Goal: Understand process/instructions

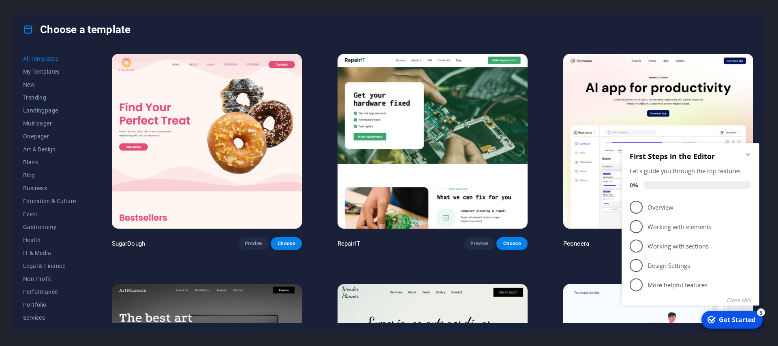
click at [750, 155] on icon "Minimize checklist" at bounding box center [748, 155] width 6 height 6
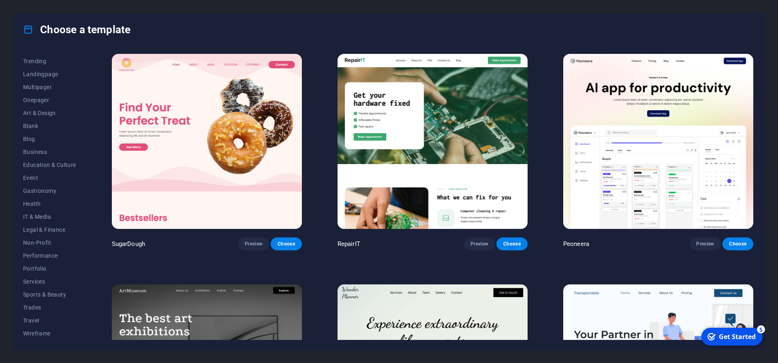
click at [735, 339] on div "Get Started" at bounding box center [737, 336] width 37 height 9
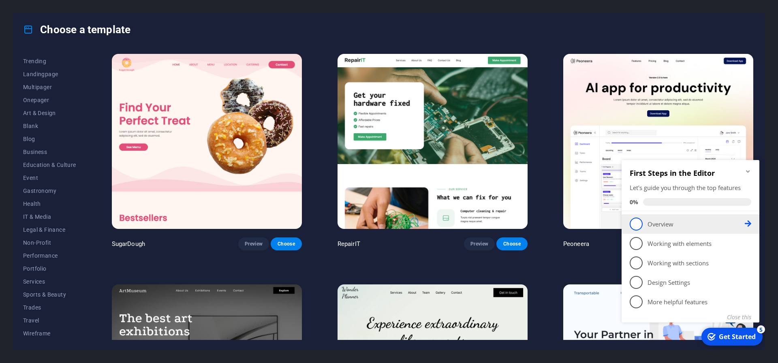
click at [672, 225] on p "Overview - incomplete" at bounding box center [695, 224] width 97 height 9
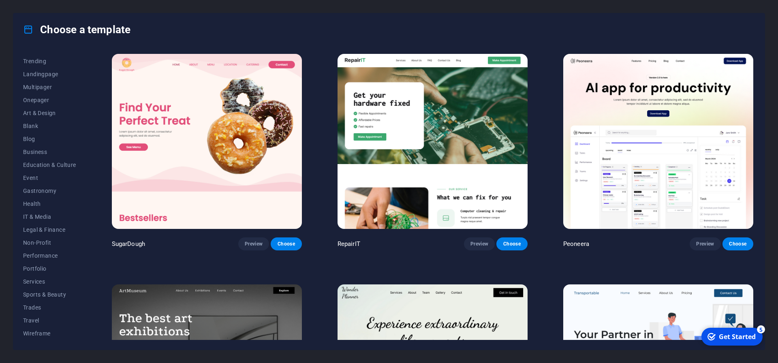
click at [730, 335] on div "Get Started" at bounding box center [737, 336] width 37 height 9
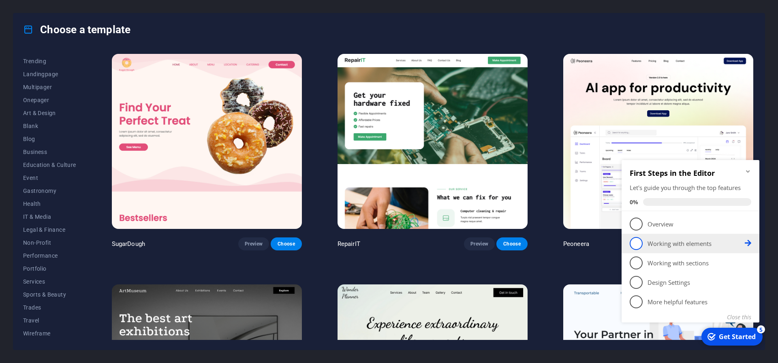
click at [692, 248] on p "Working with elements - incomplete" at bounding box center [695, 243] width 97 height 9
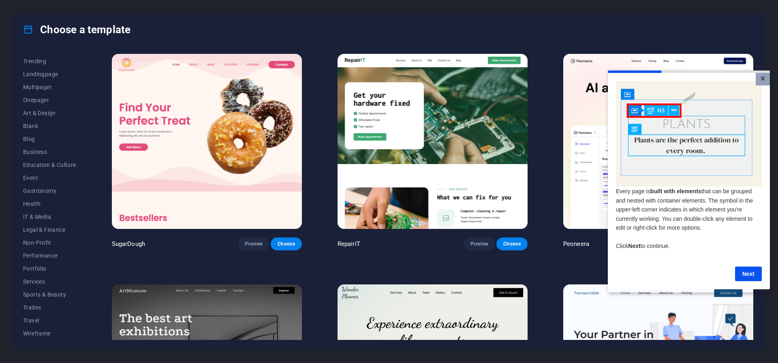
click at [766, 77] on link "×" at bounding box center [763, 79] width 14 height 13
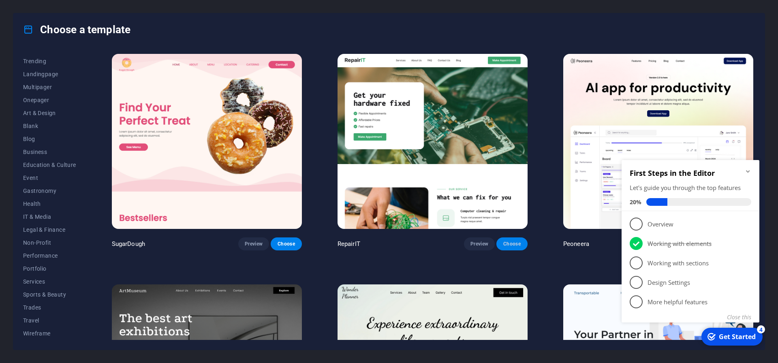
click at [518, 242] on span "Choose" at bounding box center [512, 244] width 18 height 6
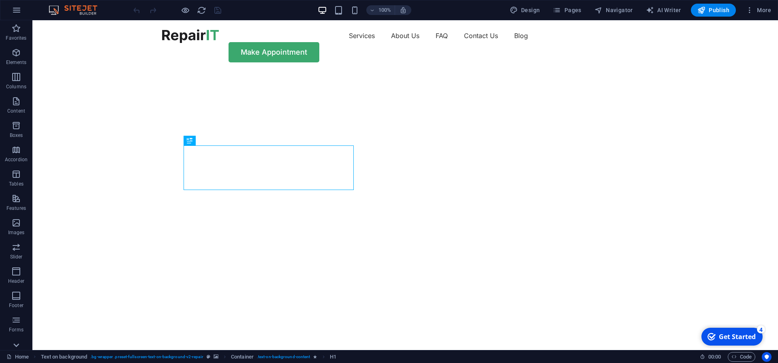
click at [20, 31] on icon at bounding box center [16, 24] width 11 height 11
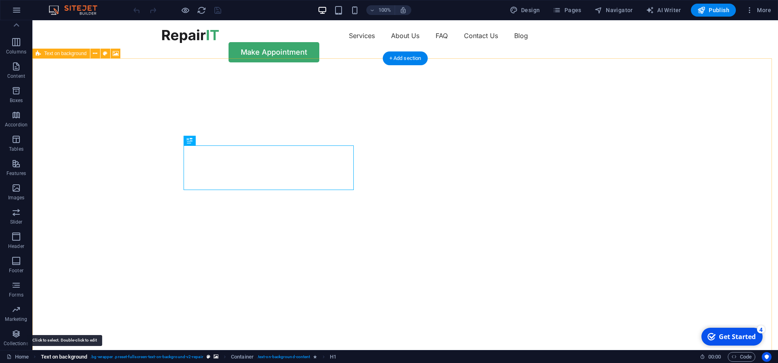
click at [60, 354] on span "Text on background" at bounding box center [64, 357] width 47 height 10
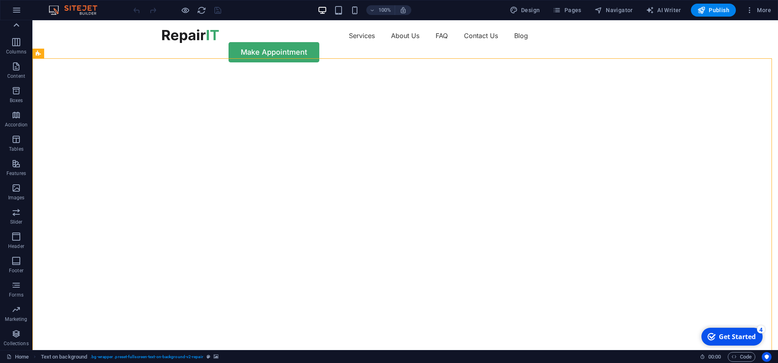
click at [16, 28] on icon at bounding box center [16, 24] width 11 height 11
click at [17, 11] on icon "button" at bounding box center [17, 10] width 10 height 10
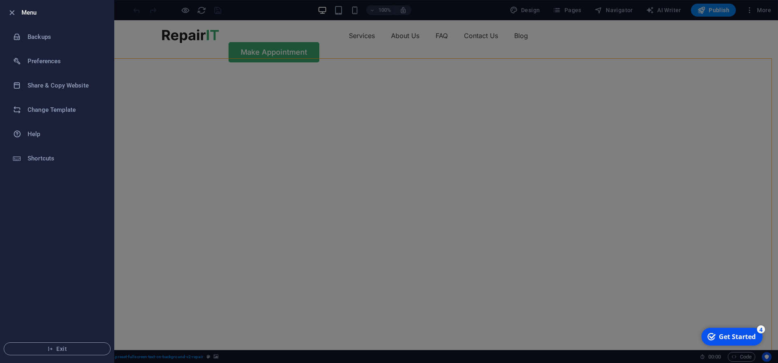
click at [263, 41] on div at bounding box center [389, 181] width 778 height 363
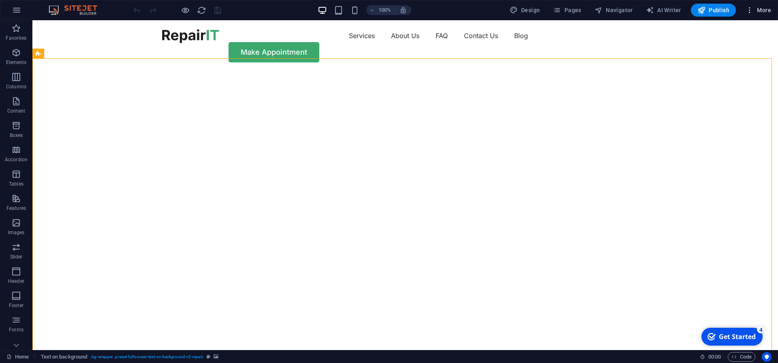
click at [763, 9] on span "More" at bounding box center [758, 10] width 26 height 8
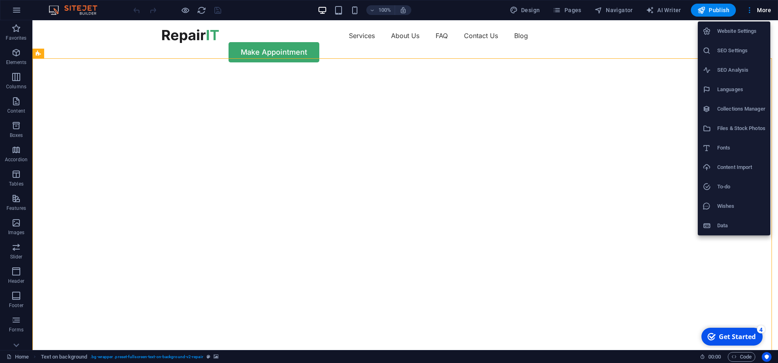
click at [741, 31] on h6 "Website Settings" at bounding box center [741, 31] width 48 height 10
